Goal: Task Accomplishment & Management: Use online tool/utility

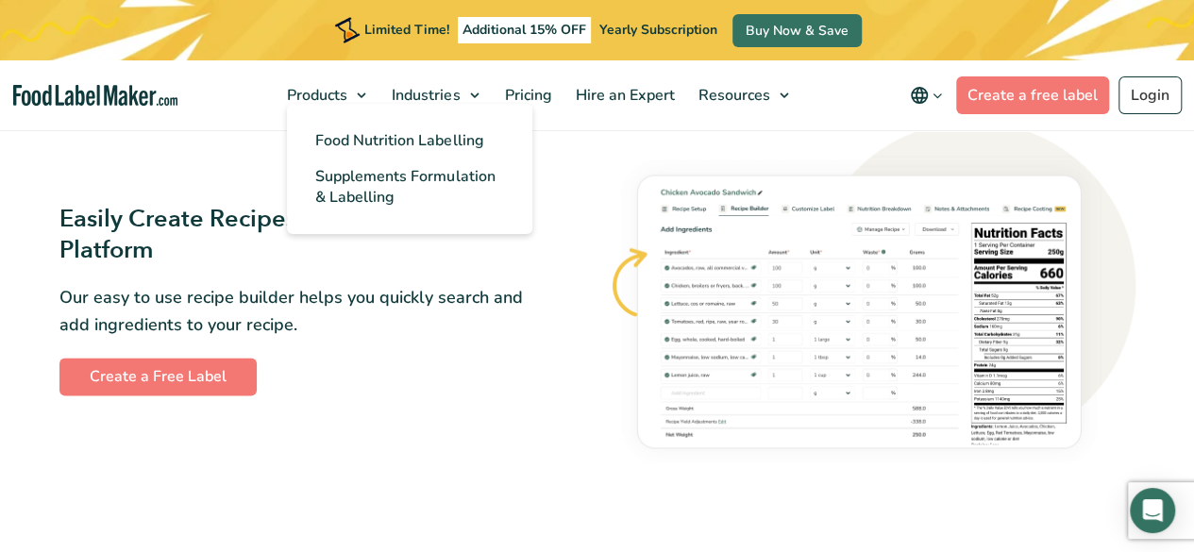
scroll to position [1039, 0]
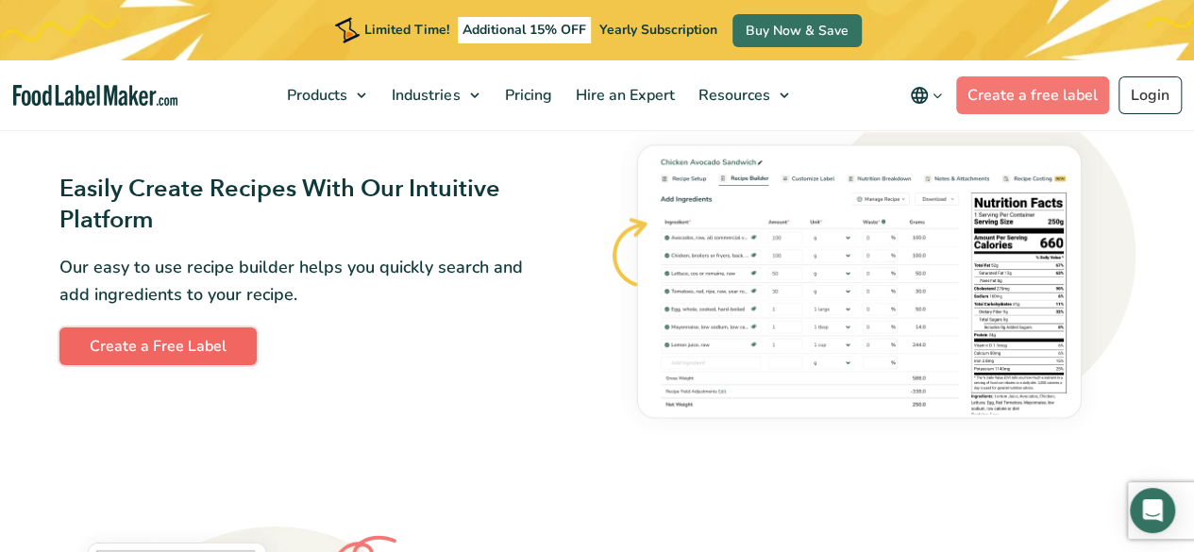
click at [202, 349] on link "Create a Free Label" at bounding box center [157, 347] width 197 height 38
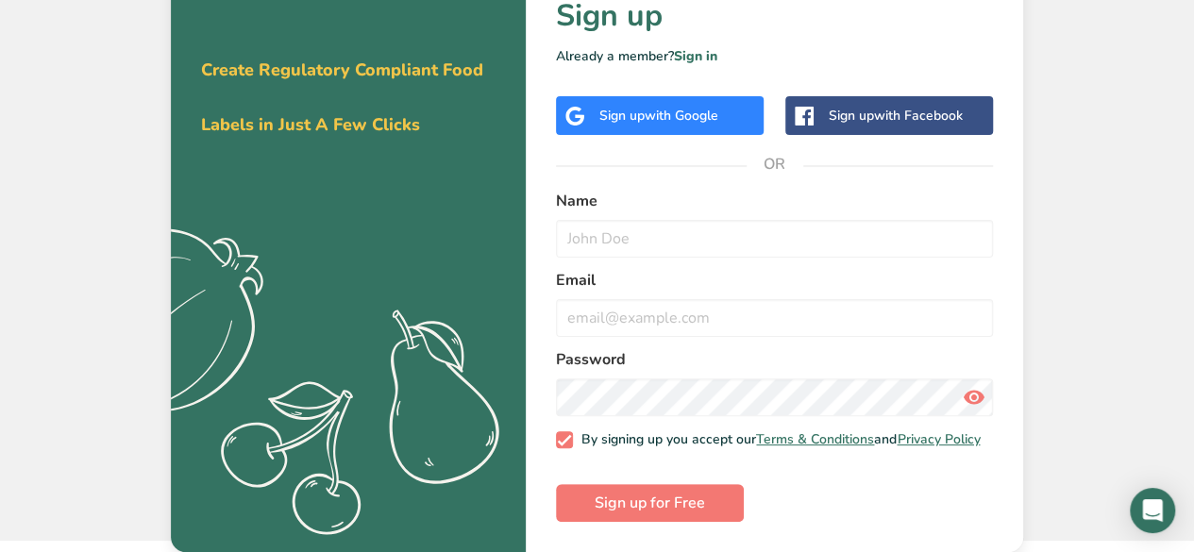
scroll to position [81, 0]
click at [687, 501] on span "Sign up for Free" at bounding box center [650, 503] width 110 height 23
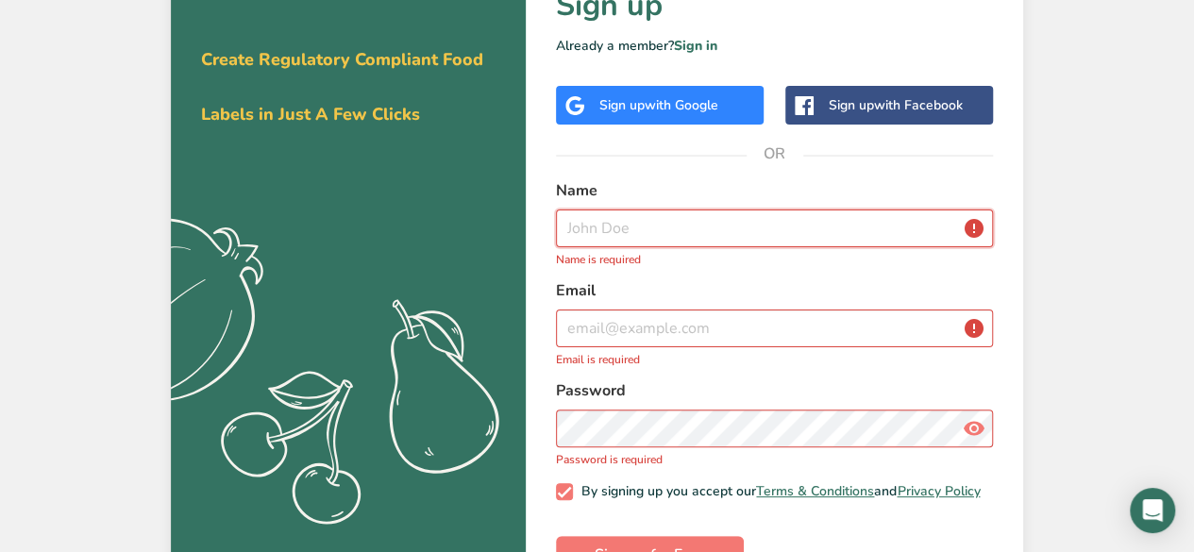
click at [706, 223] on input "text" at bounding box center [774, 229] width 437 height 38
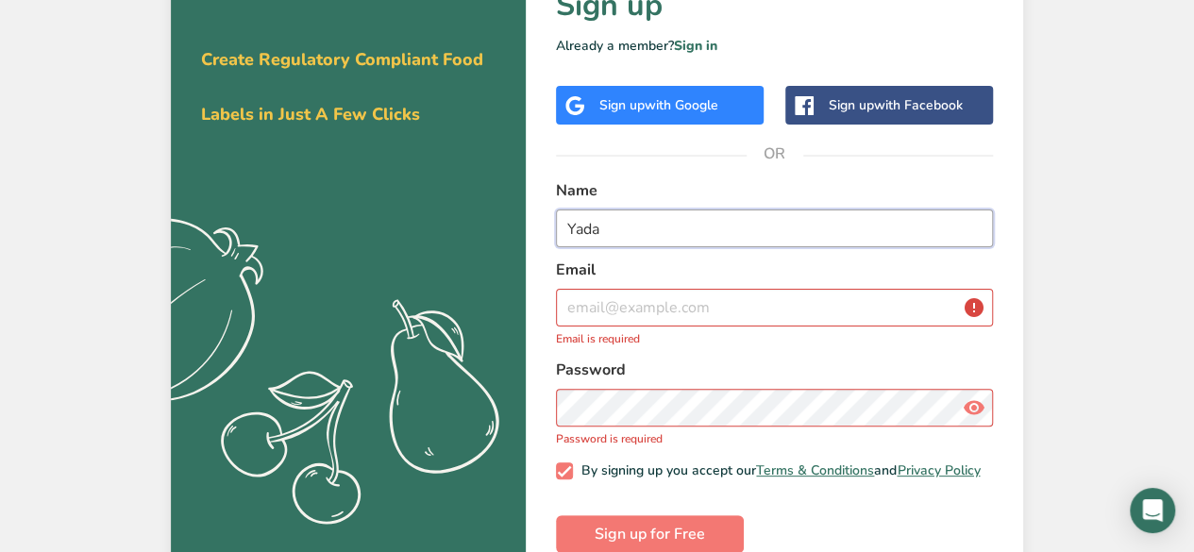
type input "ํํํYada"
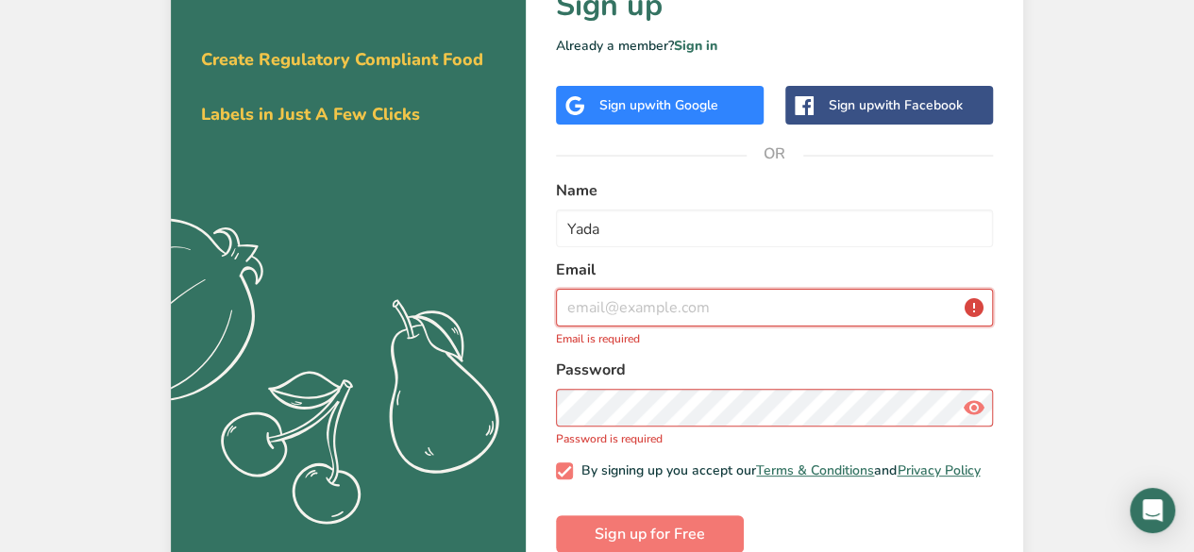
click at [726, 301] on input "email" at bounding box center [774, 308] width 437 height 38
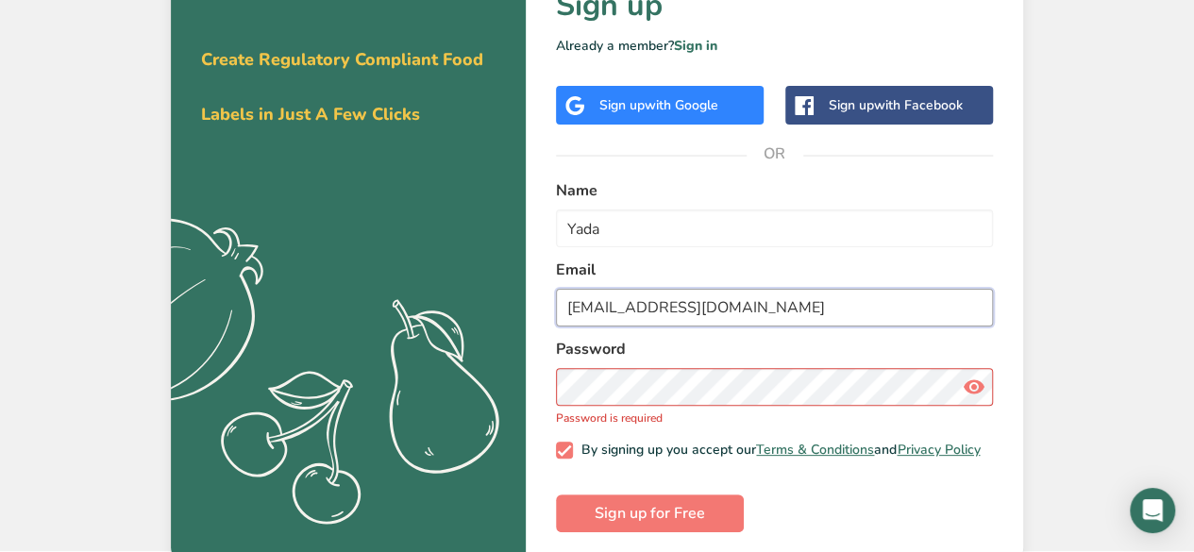
type input "[EMAIL_ADDRESS][DOMAIN_NAME]"
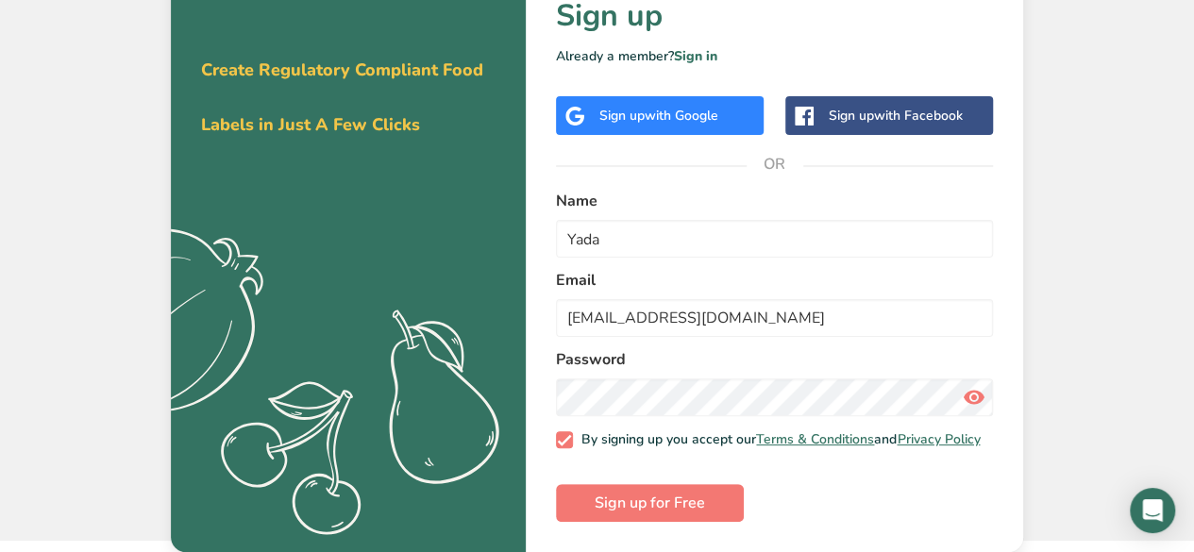
click at [976, 386] on icon at bounding box center [974, 397] width 23 height 34
click at [637, 509] on span "Sign up for Free" at bounding box center [650, 503] width 110 height 23
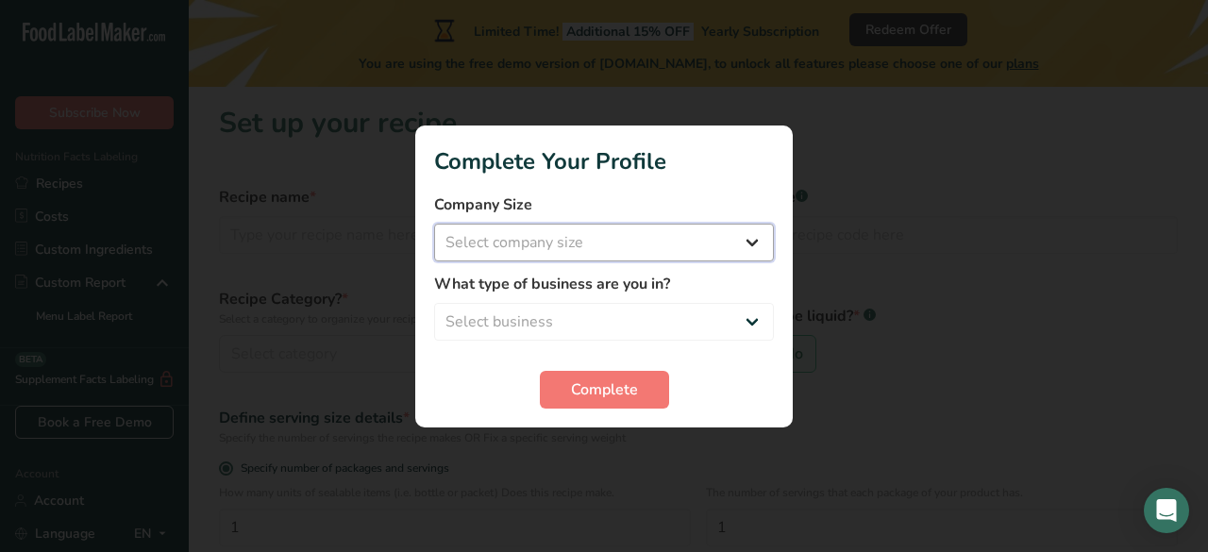
click at [748, 240] on select "Select company size Fewer than 10 Employees 10 to 50 Employees 51 to 500 Employ…" at bounding box center [604, 243] width 340 height 38
select select "2"
click at [434, 224] on select "Select company size Fewer than 10 Employees 10 to 50 Employees 51 to 500 Employ…" at bounding box center [604, 243] width 340 height 38
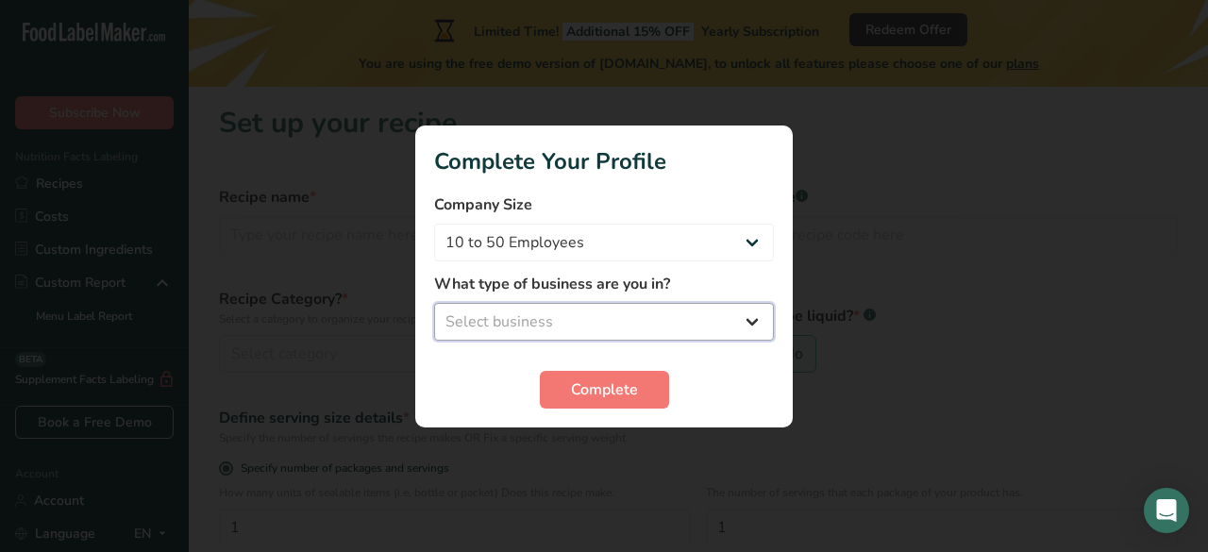
click at [607, 321] on select "Select business Packaged Food Manufacturer Restaurant & Cafe Bakery Meal Plans …" at bounding box center [604, 322] width 340 height 38
select select "1"
click at [434, 303] on select "Select business Packaged Food Manufacturer Restaurant & Cafe Bakery Meal Plans …" at bounding box center [604, 322] width 340 height 38
click at [595, 381] on span "Complete" at bounding box center [604, 390] width 67 height 23
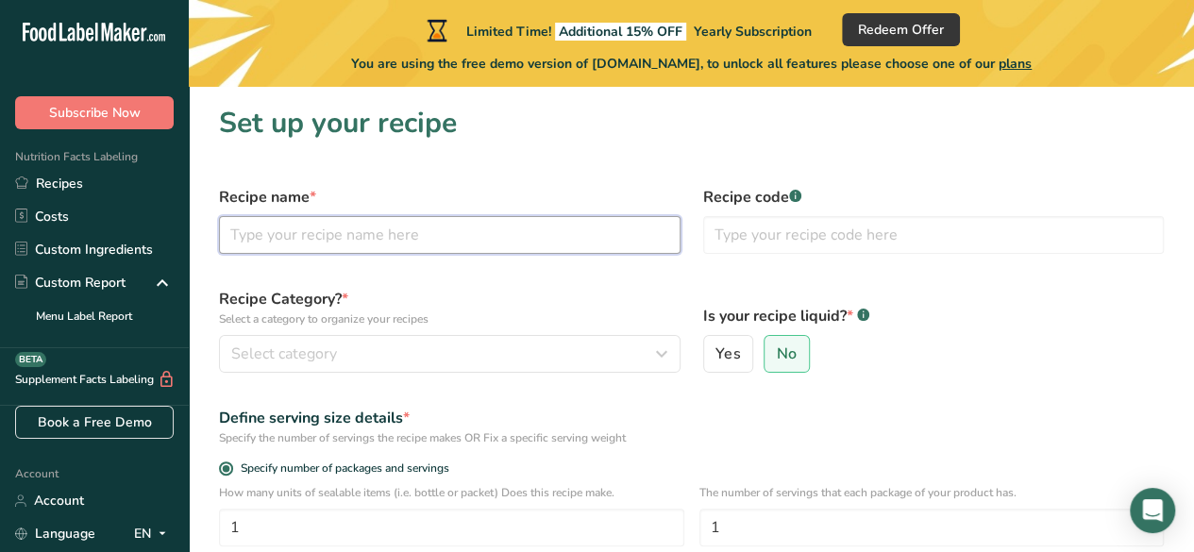
click at [414, 222] on input "text" at bounding box center [450, 235] width 462 height 38
click at [281, 234] on input "Granolar" at bounding box center [450, 235] width 462 height 38
click at [281, 236] on input "Granolar" at bounding box center [450, 235] width 462 height 38
click at [269, 233] on input "Granolar" at bounding box center [450, 235] width 462 height 38
click at [293, 238] on input "Granolar" at bounding box center [450, 235] width 462 height 38
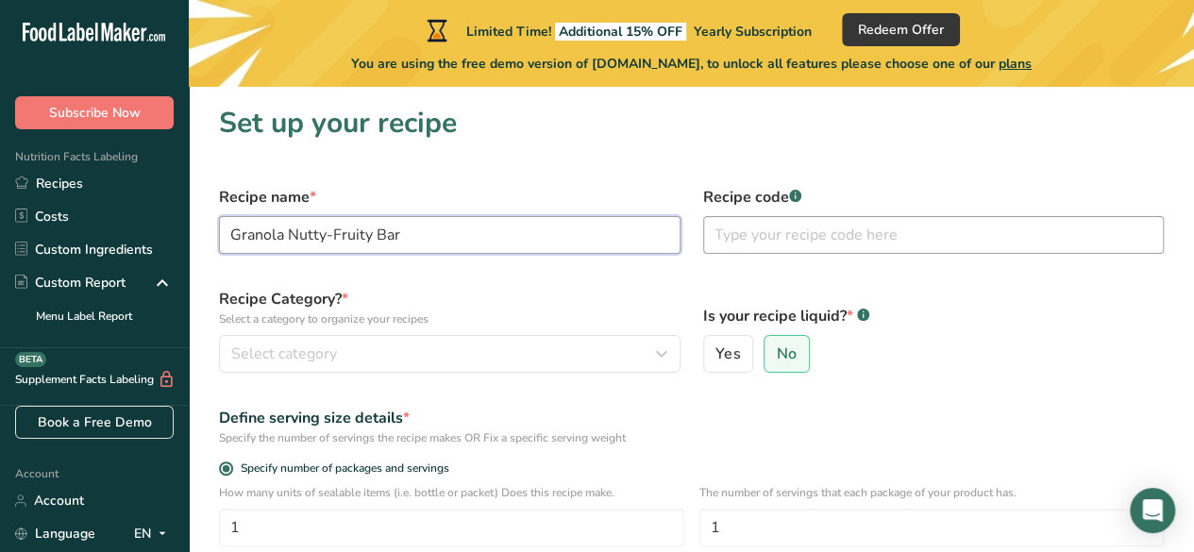
type input "Granola Nutty-Fruity Bar"
click at [808, 231] on input "text" at bounding box center [934, 235] width 462 height 38
type input "B"
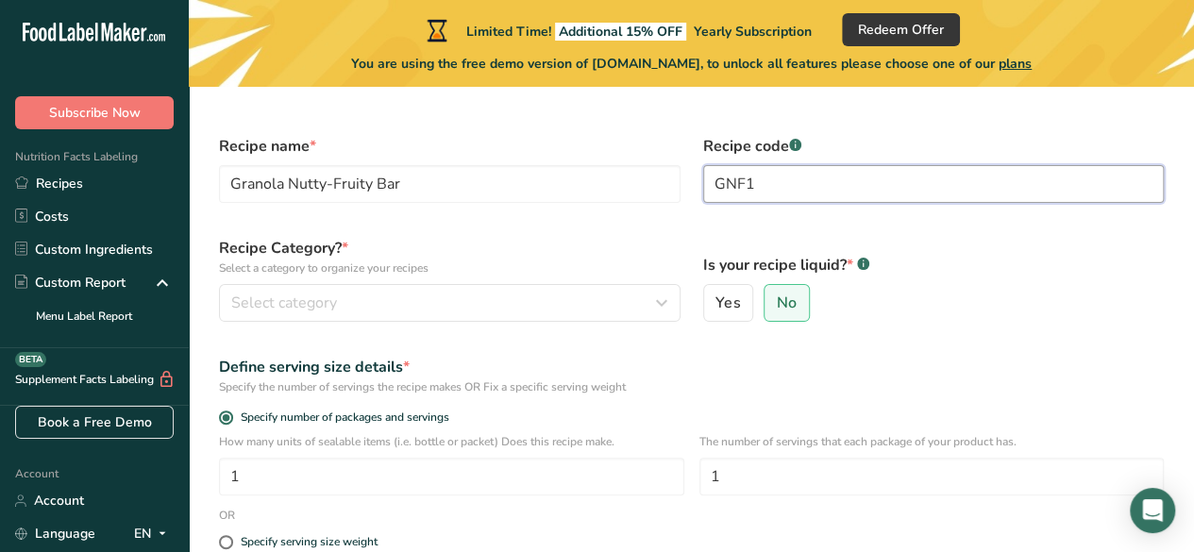
scroll to position [94, 0]
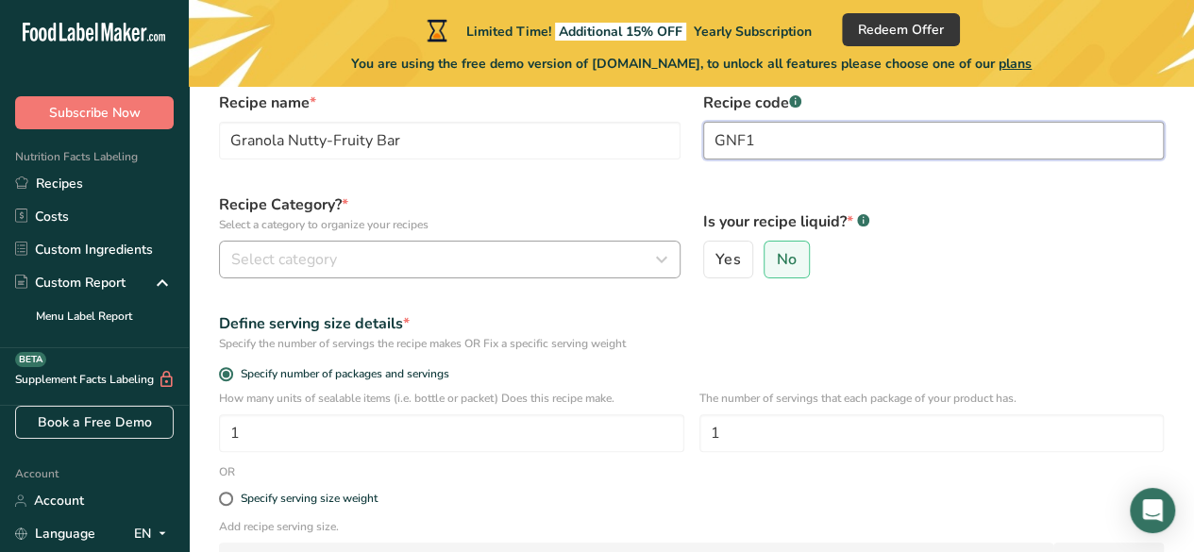
type input "GNF1"
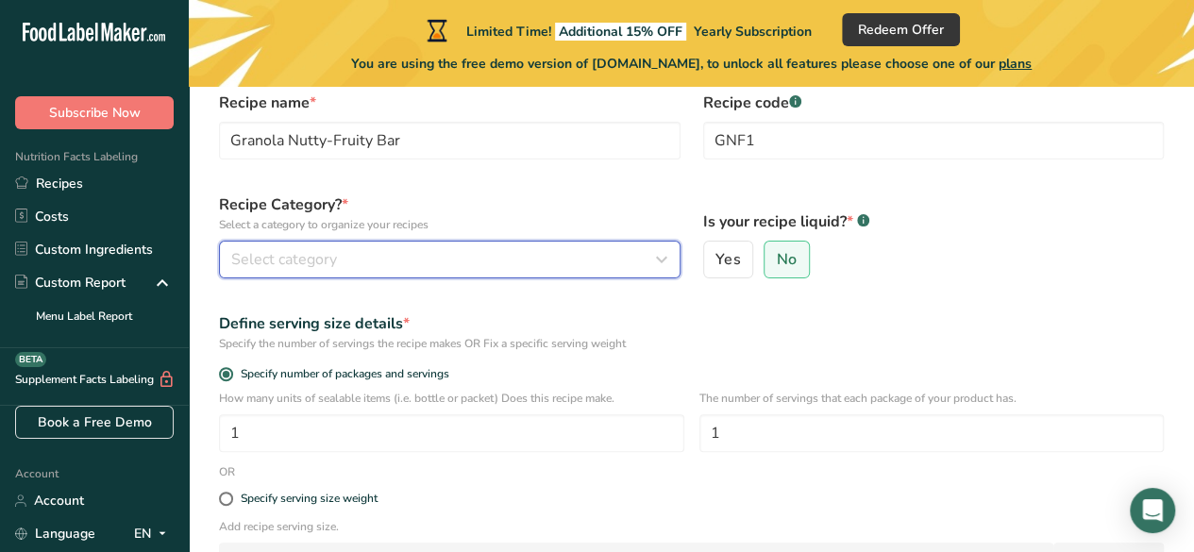
click at [665, 262] on icon "button" at bounding box center [661, 260] width 23 height 34
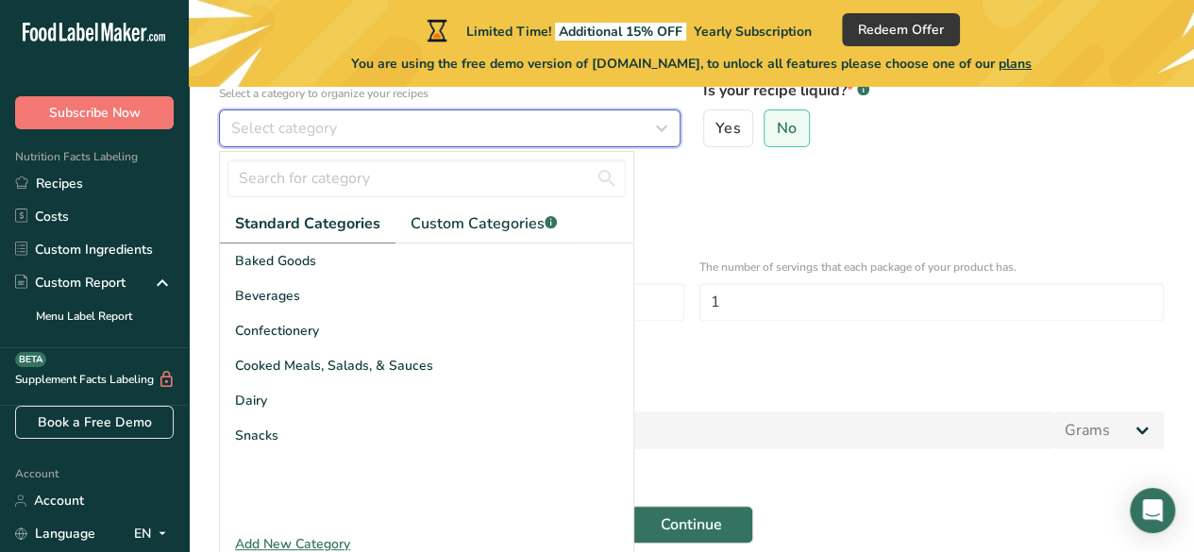
scroll to position [283, 0]
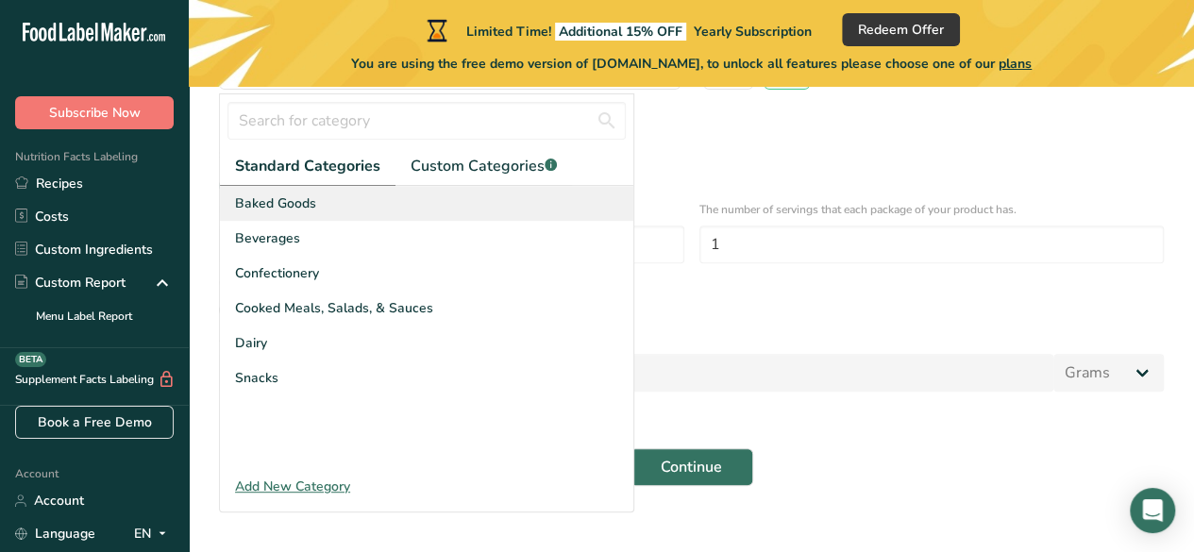
click at [373, 199] on div "Baked Goods" at bounding box center [427, 203] width 414 height 35
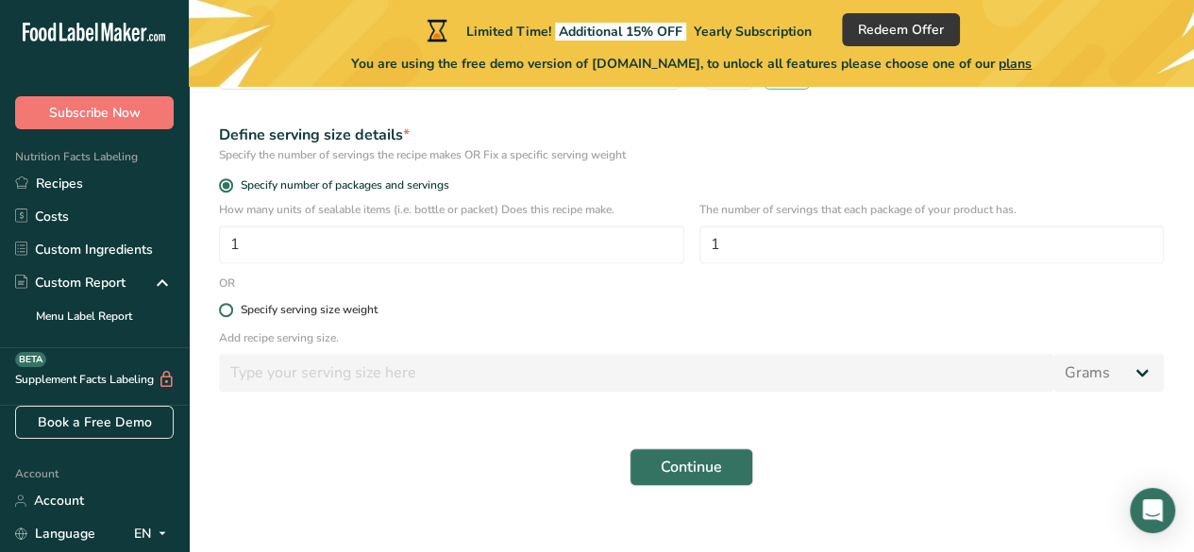
click at [227, 312] on span at bounding box center [226, 310] width 14 height 14
click at [227, 312] on input "Specify serving size weight" at bounding box center [225, 310] width 12 height 12
radio input "true"
radio input "false"
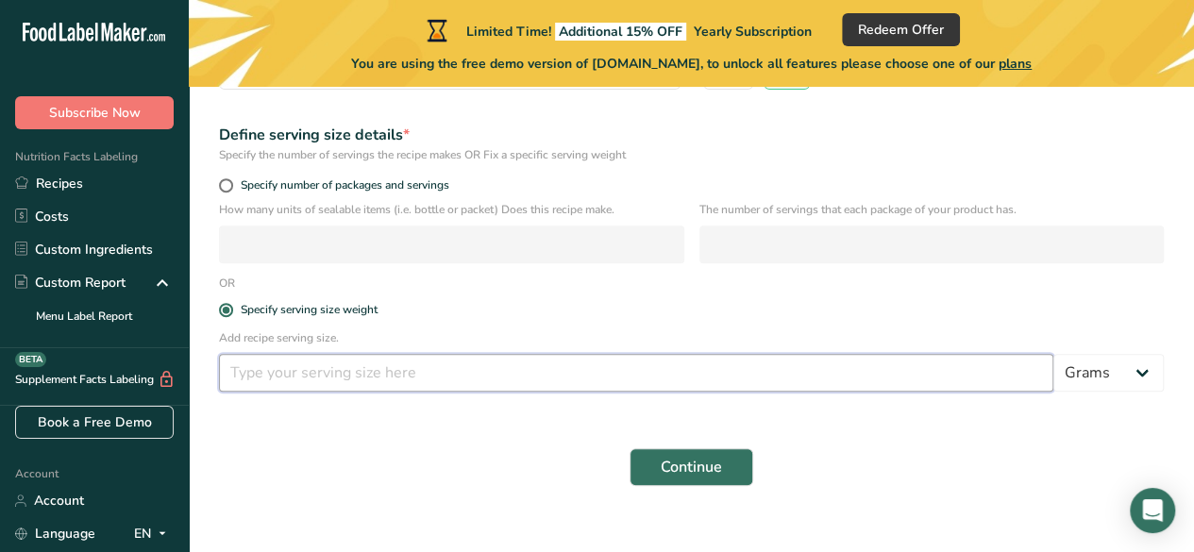
click at [499, 373] on input "number" at bounding box center [636, 373] width 835 height 38
type input "20"
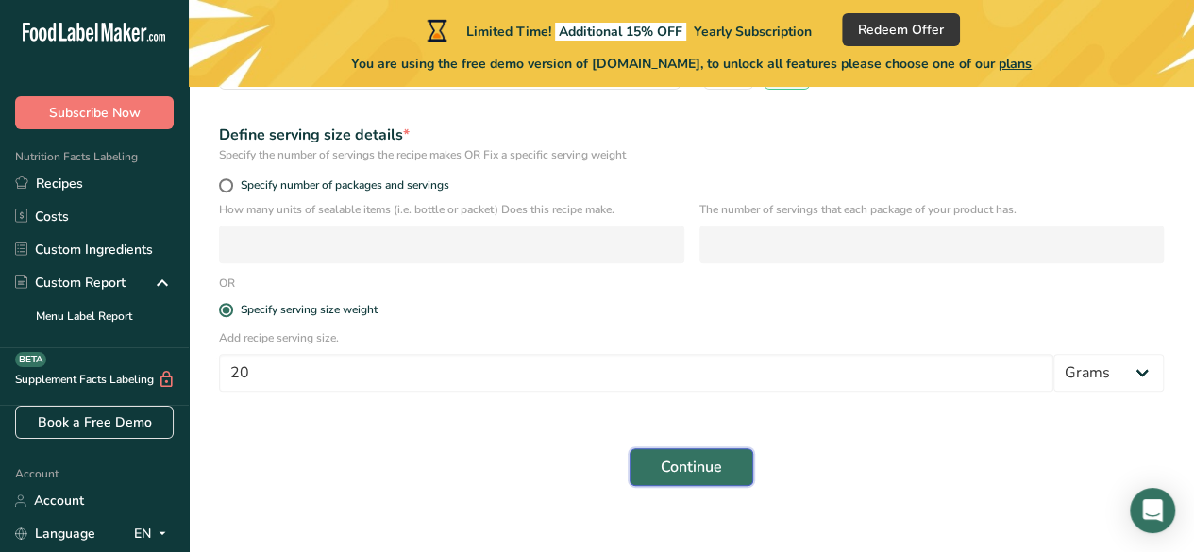
click at [695, 451] on button "Continue" at bounding box center [692, 467] width 124 height 38
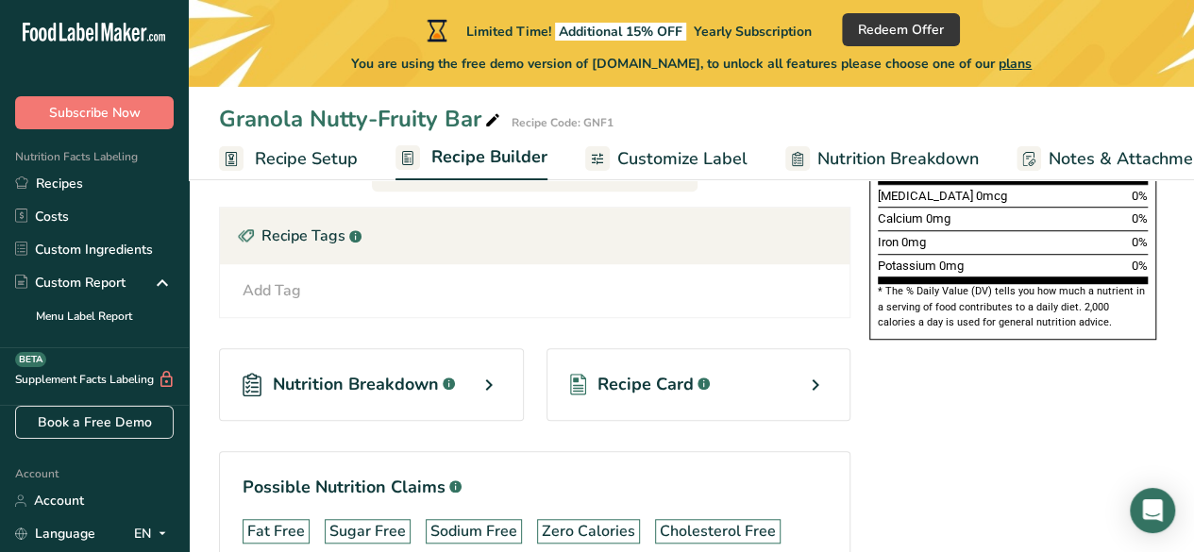
scroll to position [566, 0]
